Goal: Task Accomplishment & Management: Use online tool/utility

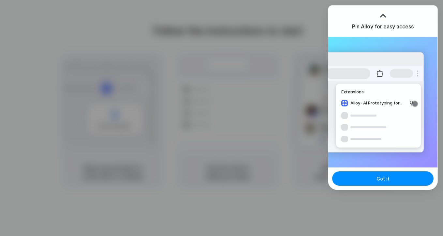
click at [382, 13] on div at bounding box center [383, 16] width 10 height 10
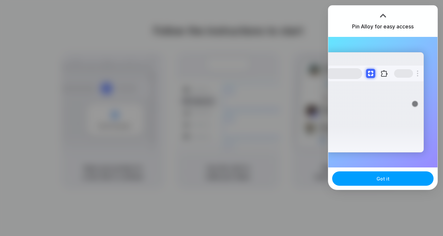
click at [377, 180] on button "Got it" at bounding box center [382, 178] width 101 height 14
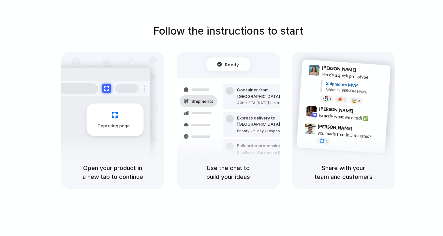
click at [371, 39] on div "Follow the instructions to start Capturing page Open your product in a new tab …" at bounding box center [228, 106] width 443 height 166
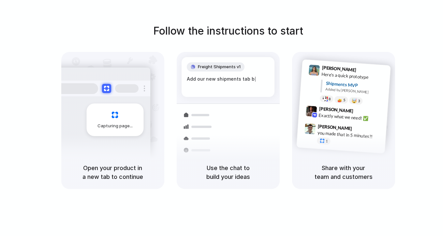
click at [284, 38] on h1 "Follow the instructions to start" at bounding box center [228, 31] width 150 height 16
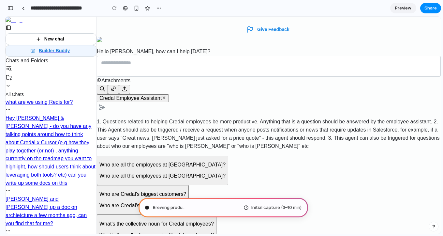
type input "**********"
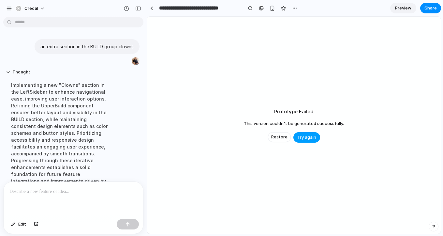
click at [308, 133] on button "Try again" at bounding box center [307, 137] width 27 height 10
